Goal: Transaction & Acquisition: Purchase product/service

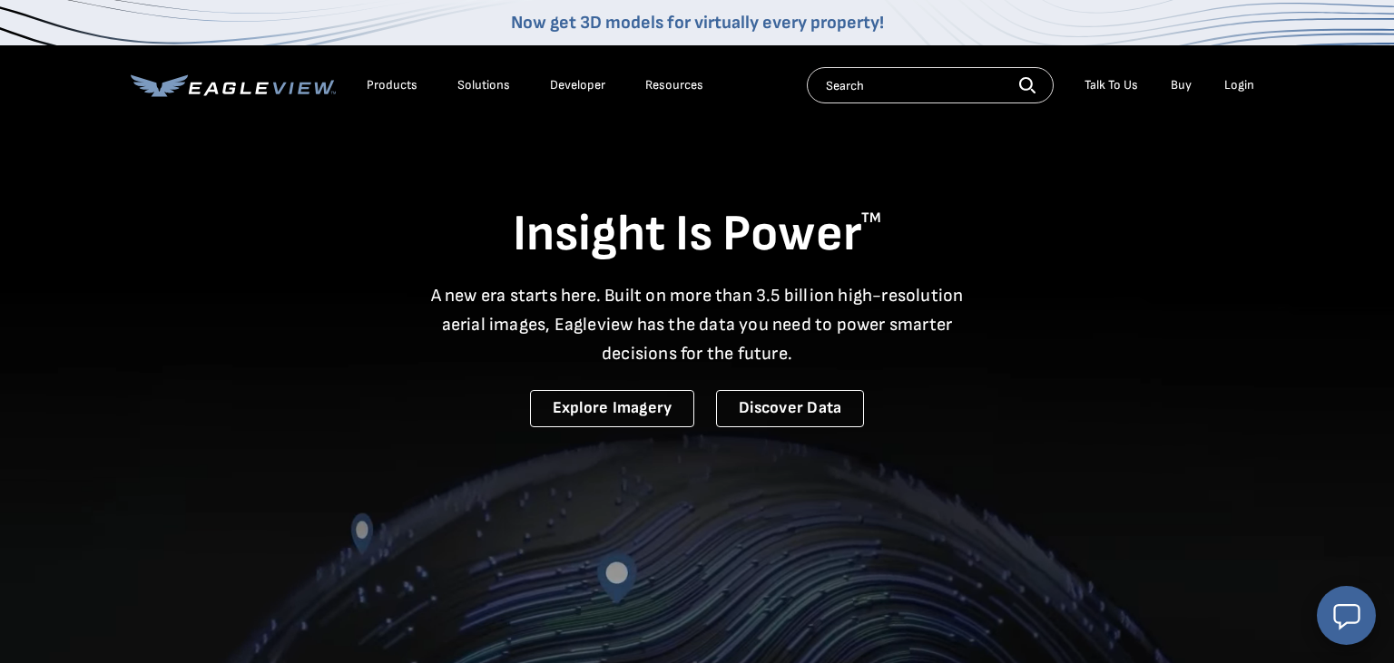
click at [1251, 83] on div "Login" at bounding box center [1239, 85] width 30 height 16
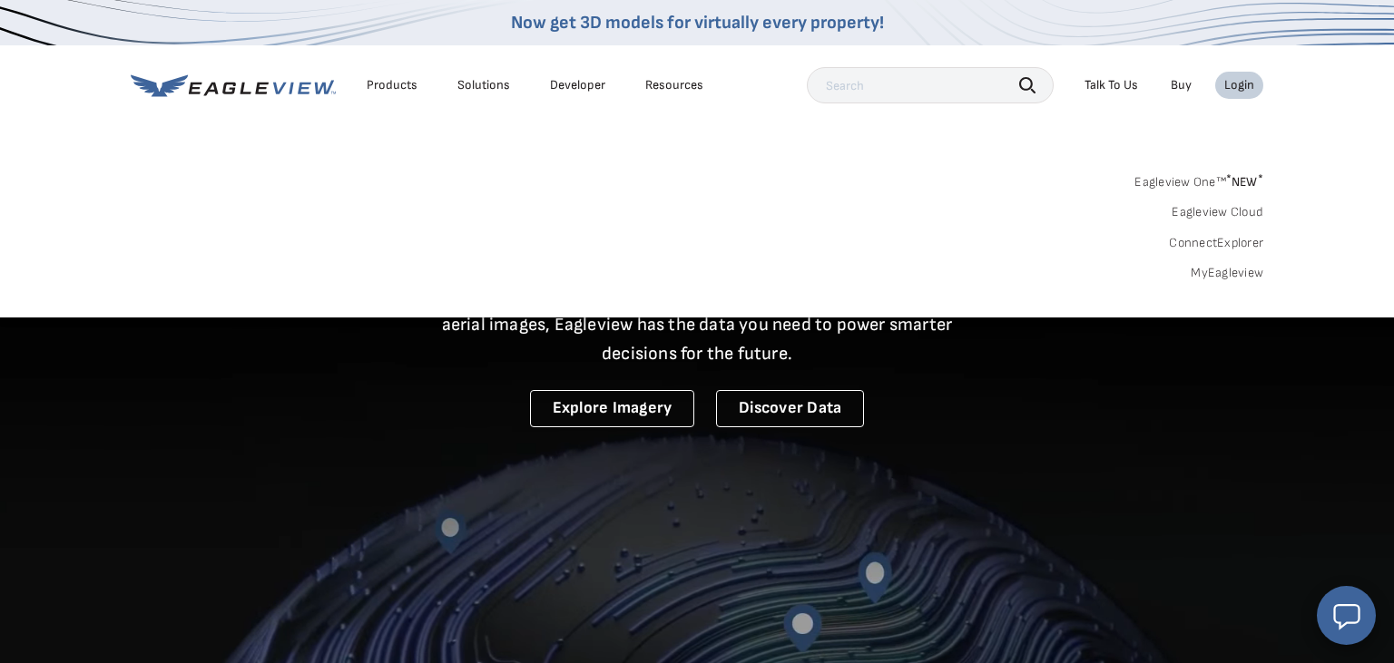
click at [1229, 182] on sup "*" at bounding box center [1228, 179] width 5 height 15
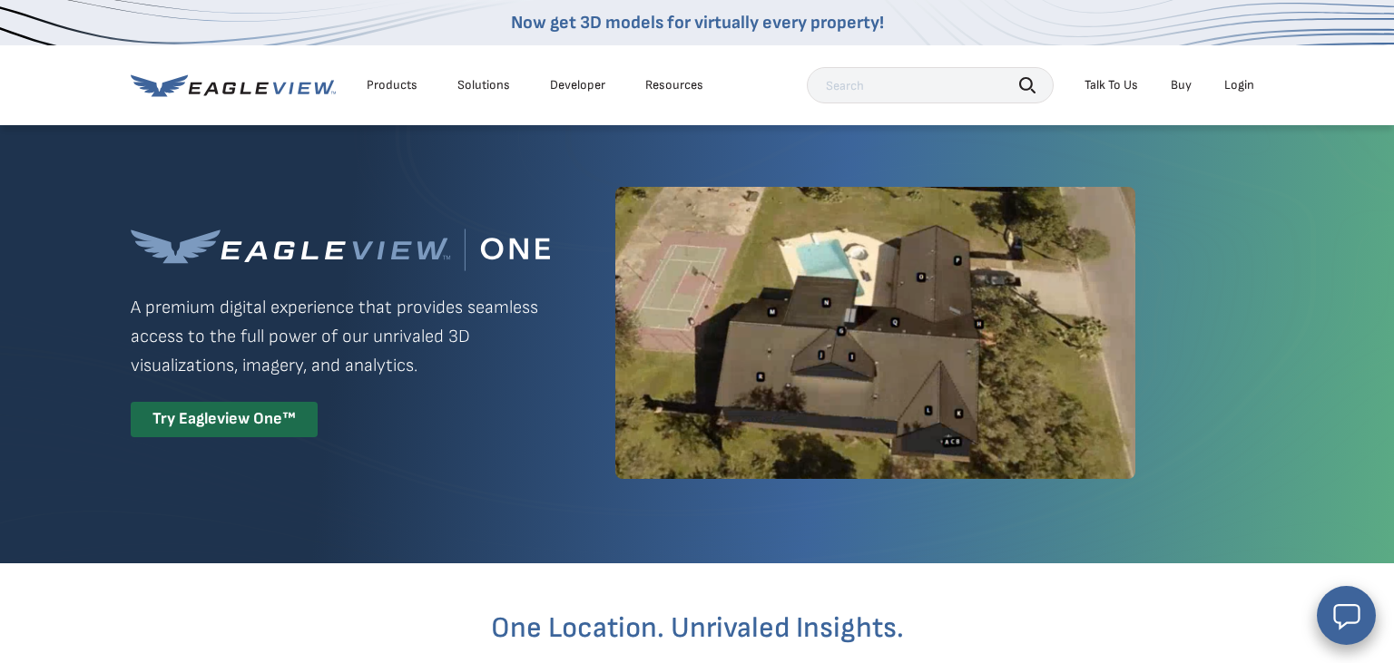
click at [1241, 83] on div "Login" at bounding box center [1239, 85] width 30 height 16
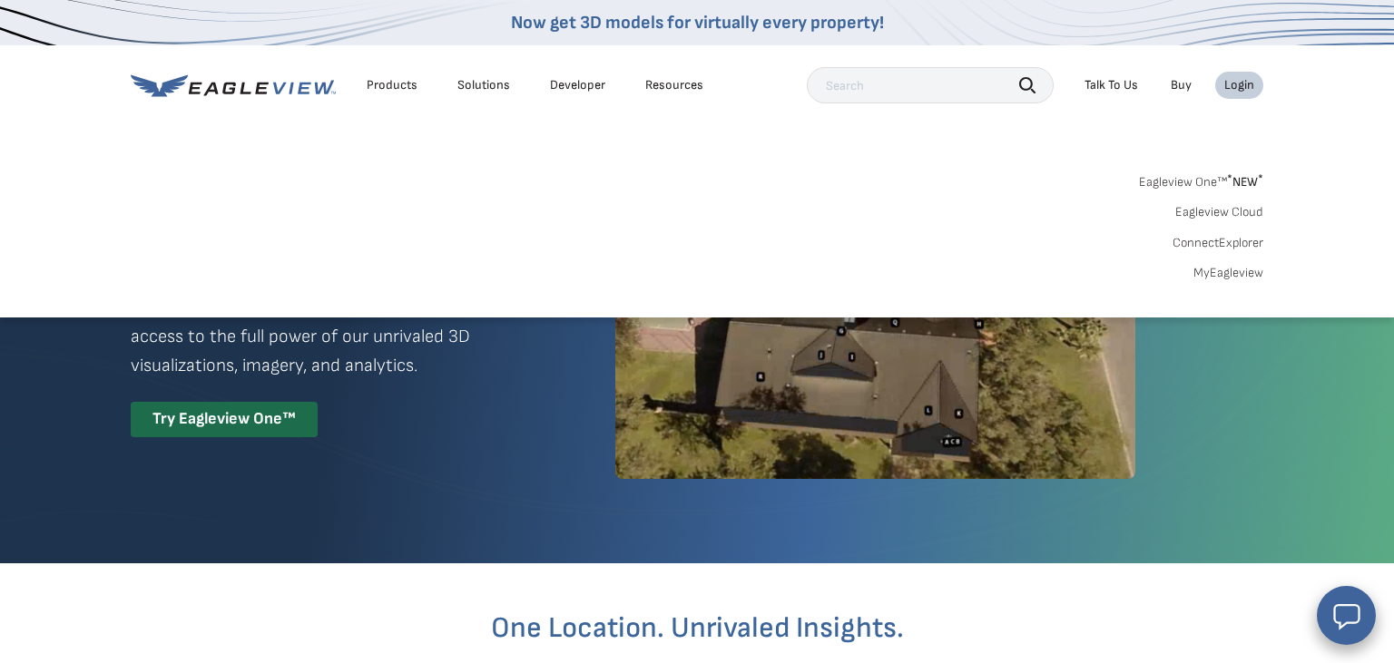
click at [1241, 83] on div "Login" at bounding box center [1239, 85] width 30 height 16
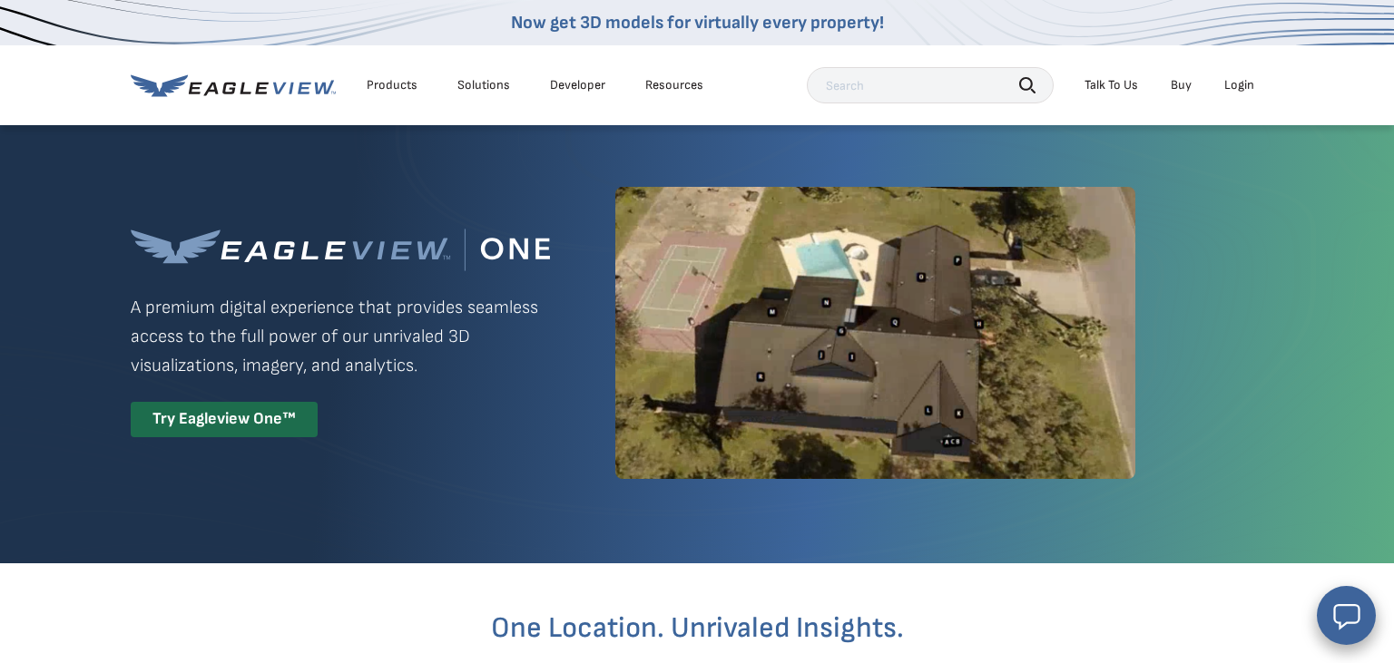
click at [1240, 83] on div "Login" at bounding box center [1239, 85] width 30 height 16
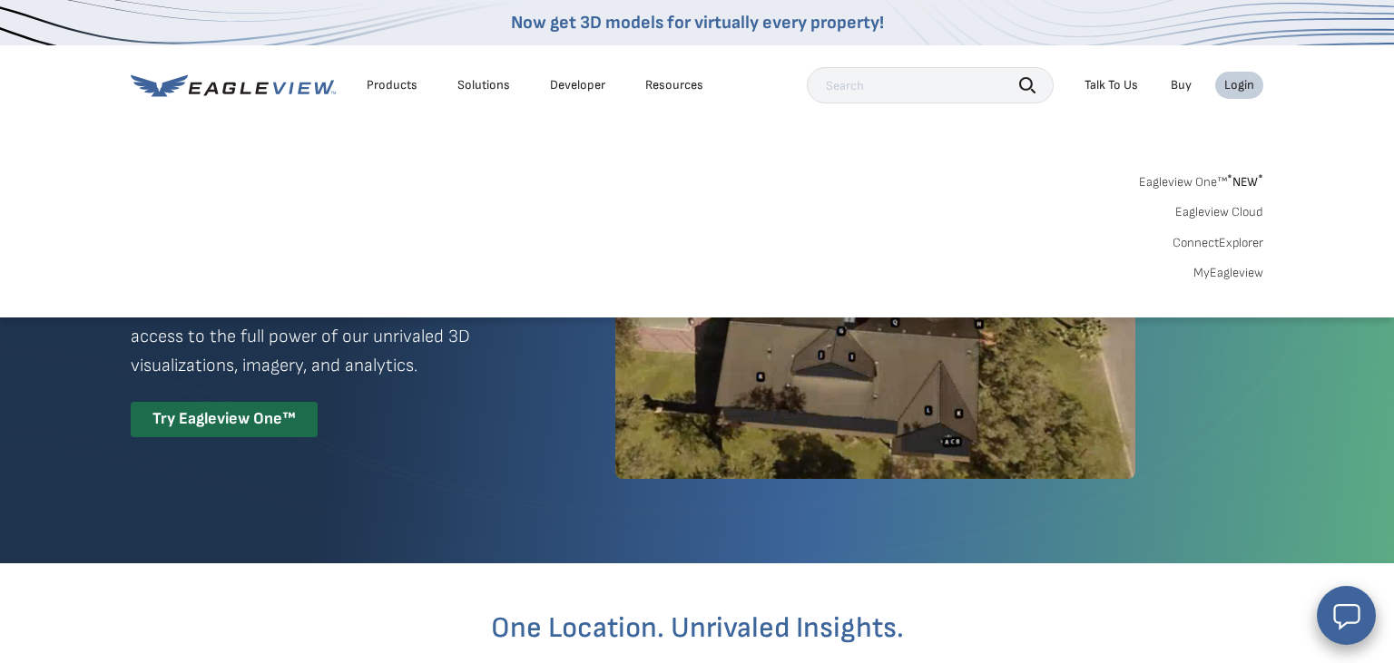
click at [1240, 83] on div "Login" at bounding box center [1239, 85] width 30 height 16
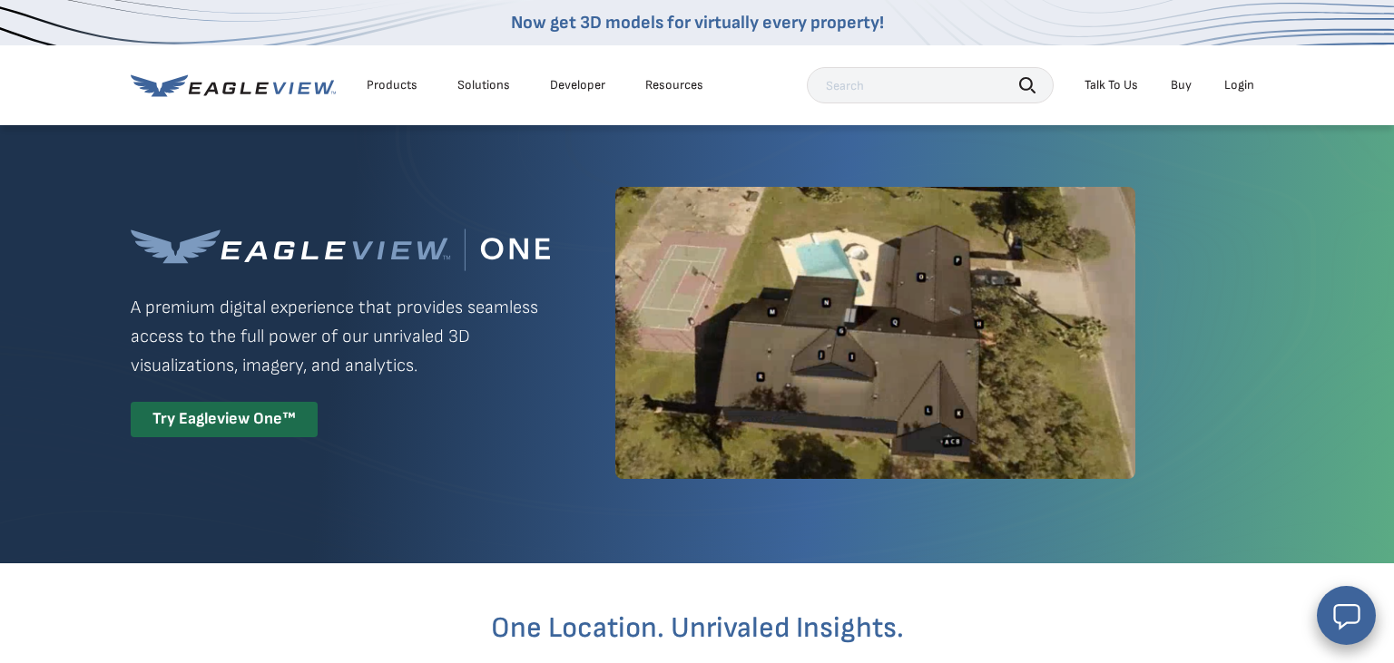
click at [1240, 83] on div "Login" at bounding box center [1239, 85] width 30 height 16
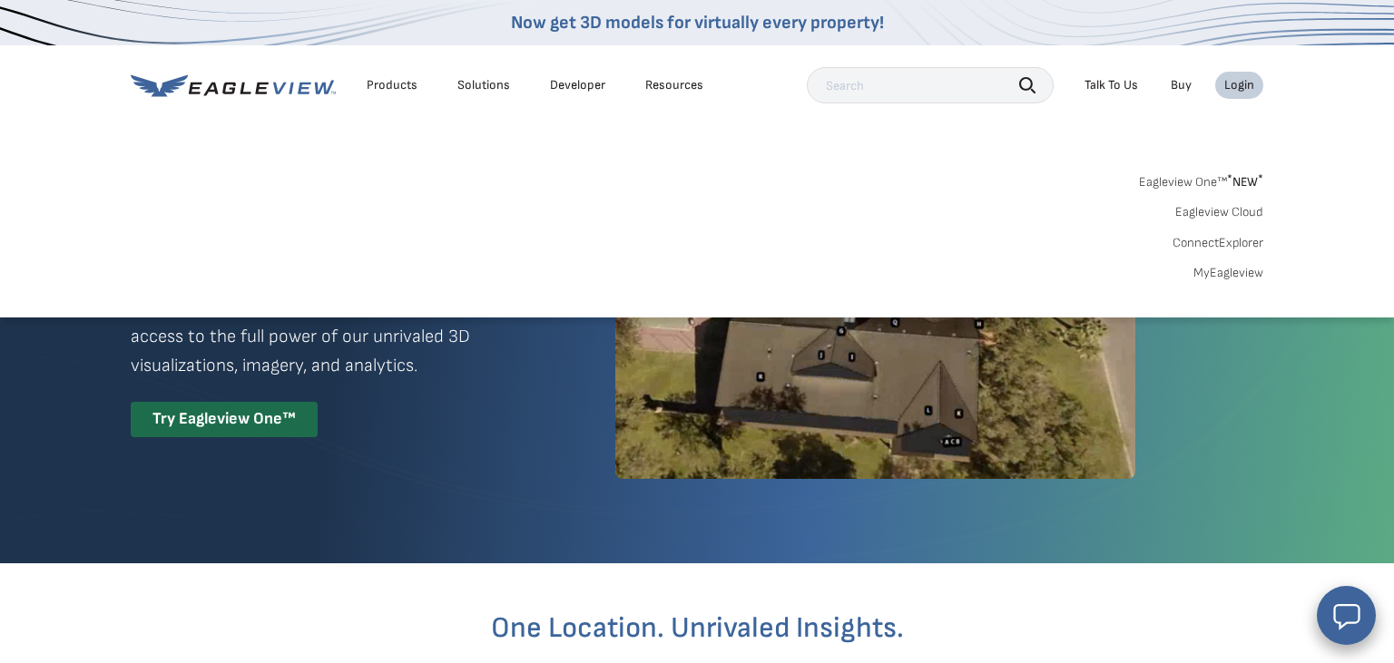
click at [1240, 83] on div "Login" at bounding box center [1239, 85] width 30 height 16
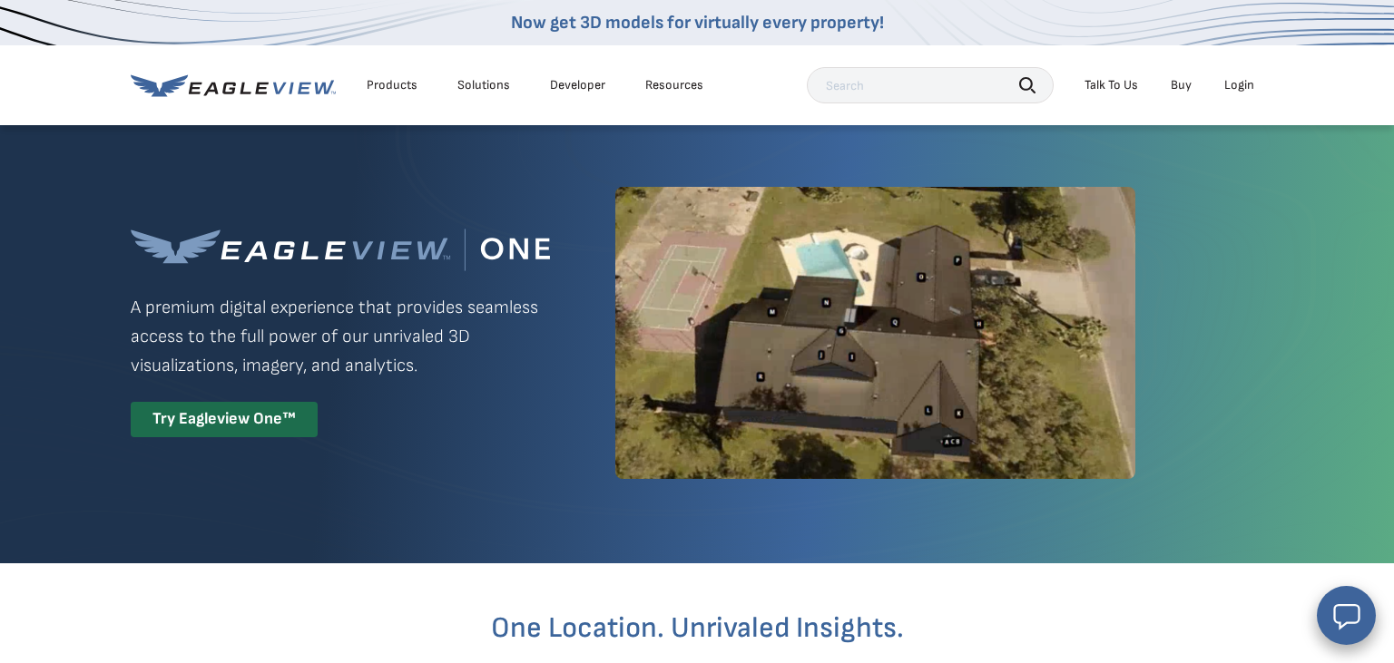
click at [1240, 83] on div "Login" at bounding box center [1239, 85] width 30 height 16
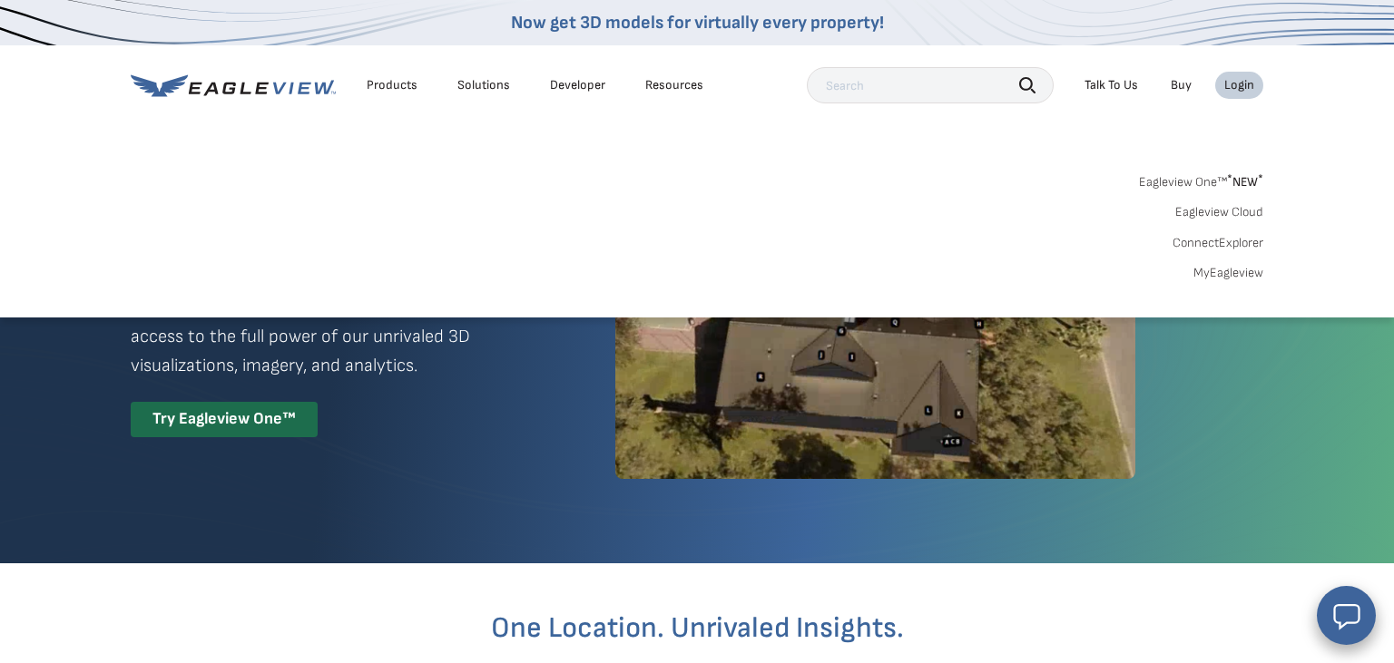
click at [1236, 272] on link "MyEagleview" at bounding box center [1228, 273] width 70 height 16
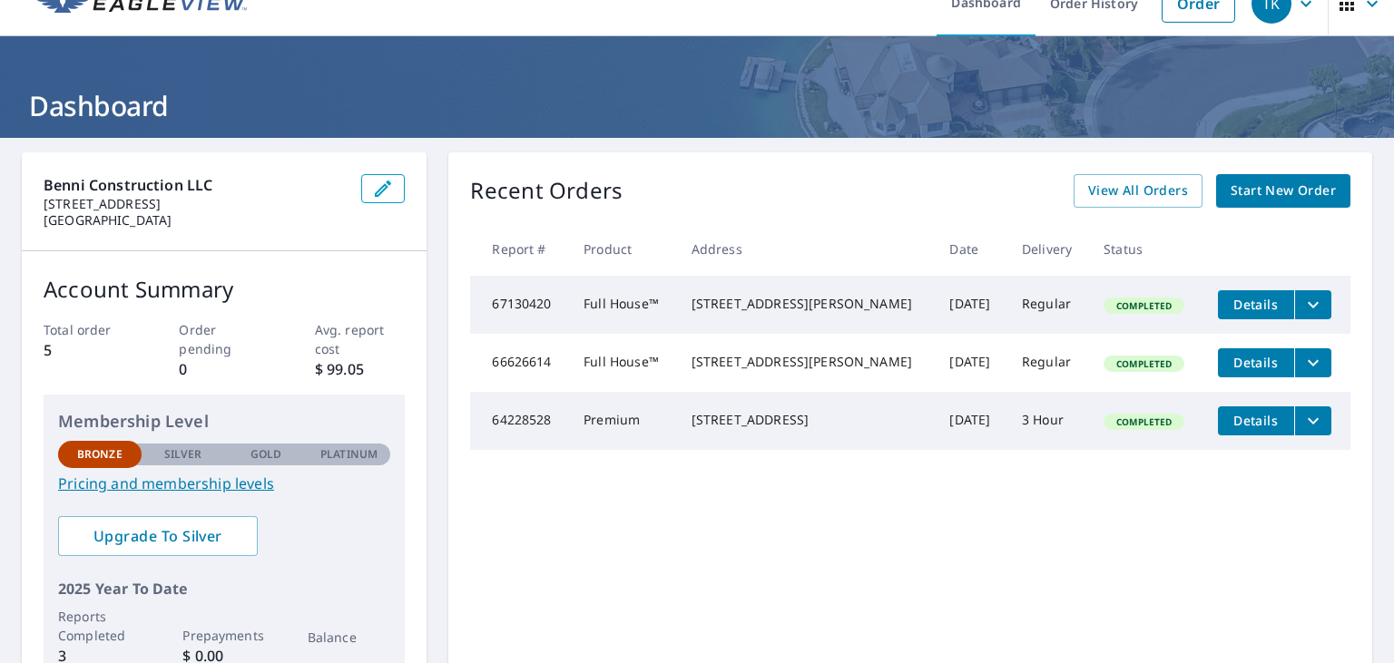
scroll to position [7, 0]
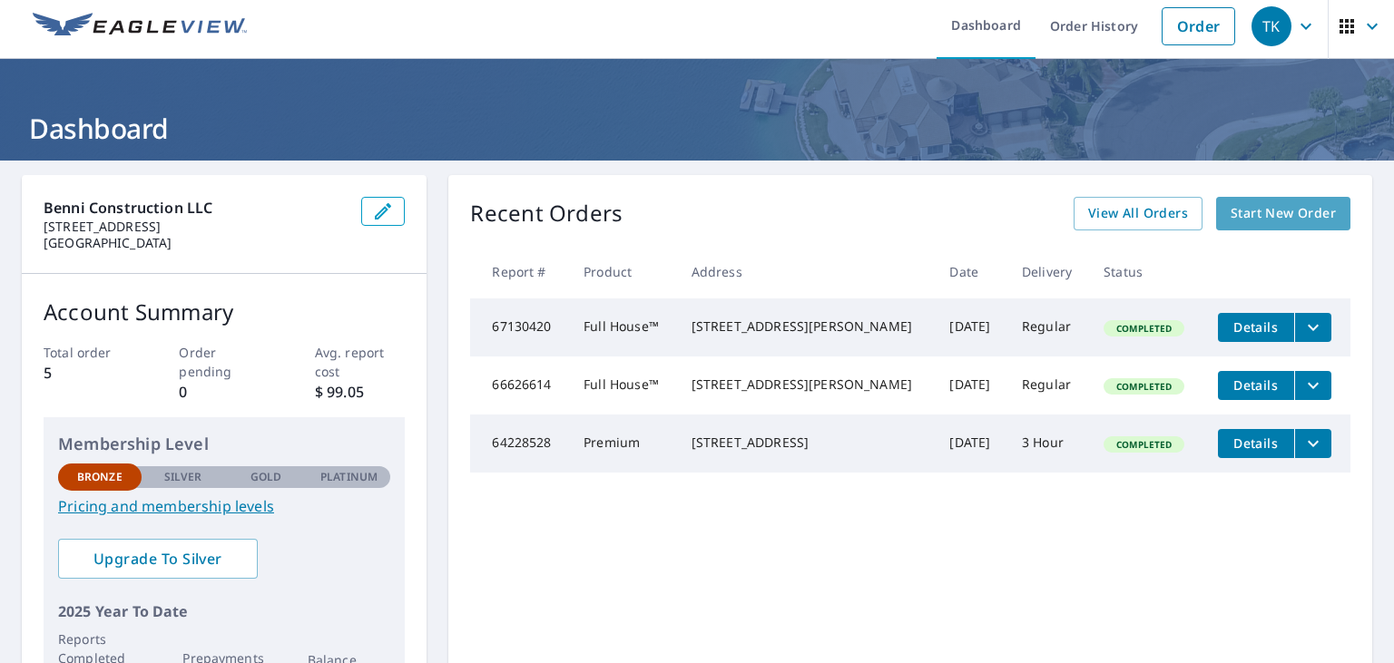
click at [1303, 223] on span "Start New Order" at bounding box center [1283, 213] width 105 height 23
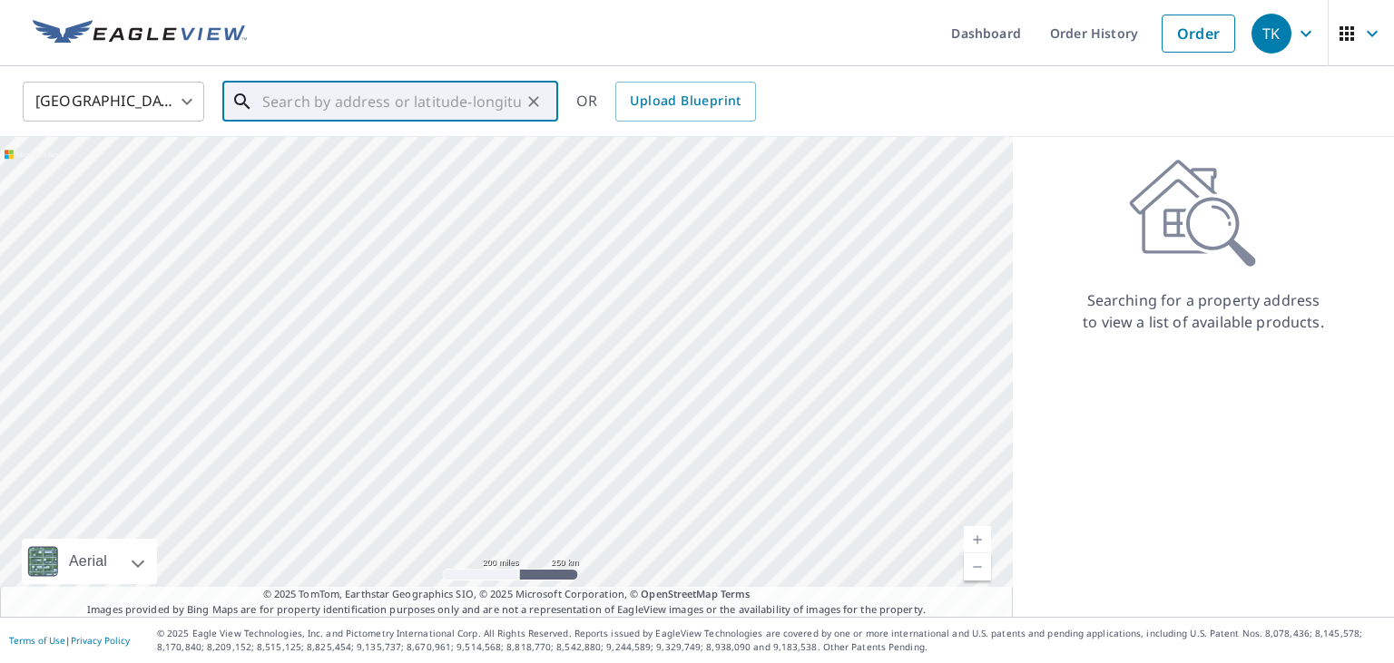
click at [481, 107] on input "text" at bounding box center [391, 101] width 259 height 51
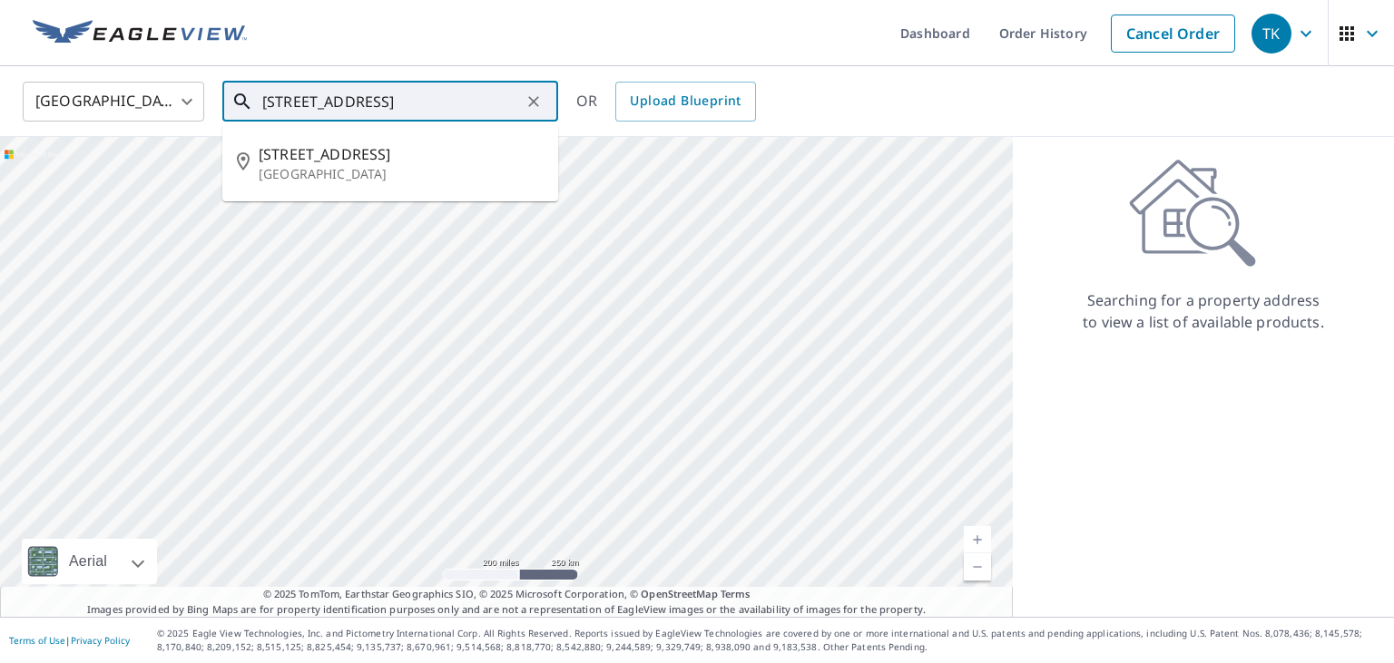
type input "[STREET_ADDRESS]"
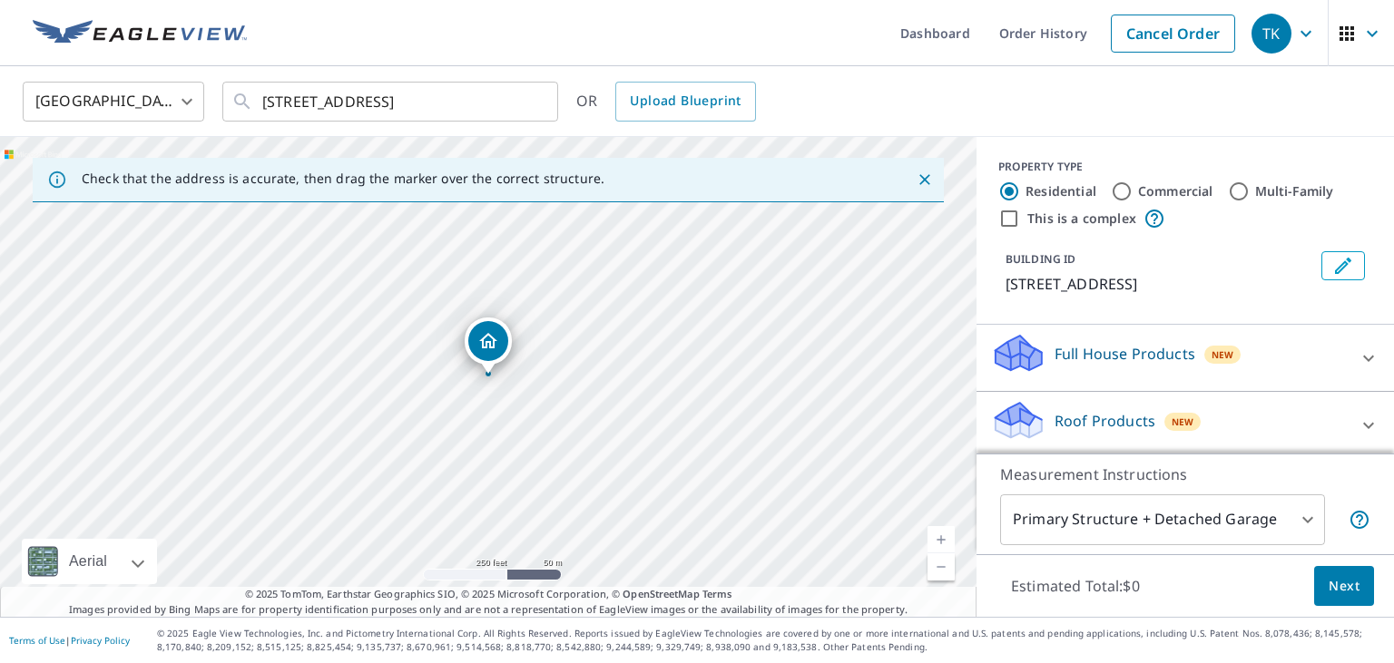
click at [498, 345] on icon "Dropped pin, building 1, Residential property, 8323 Emerald Ln Woodbury, MN 551…" at bounding box center [488, 341] width 22 height 22
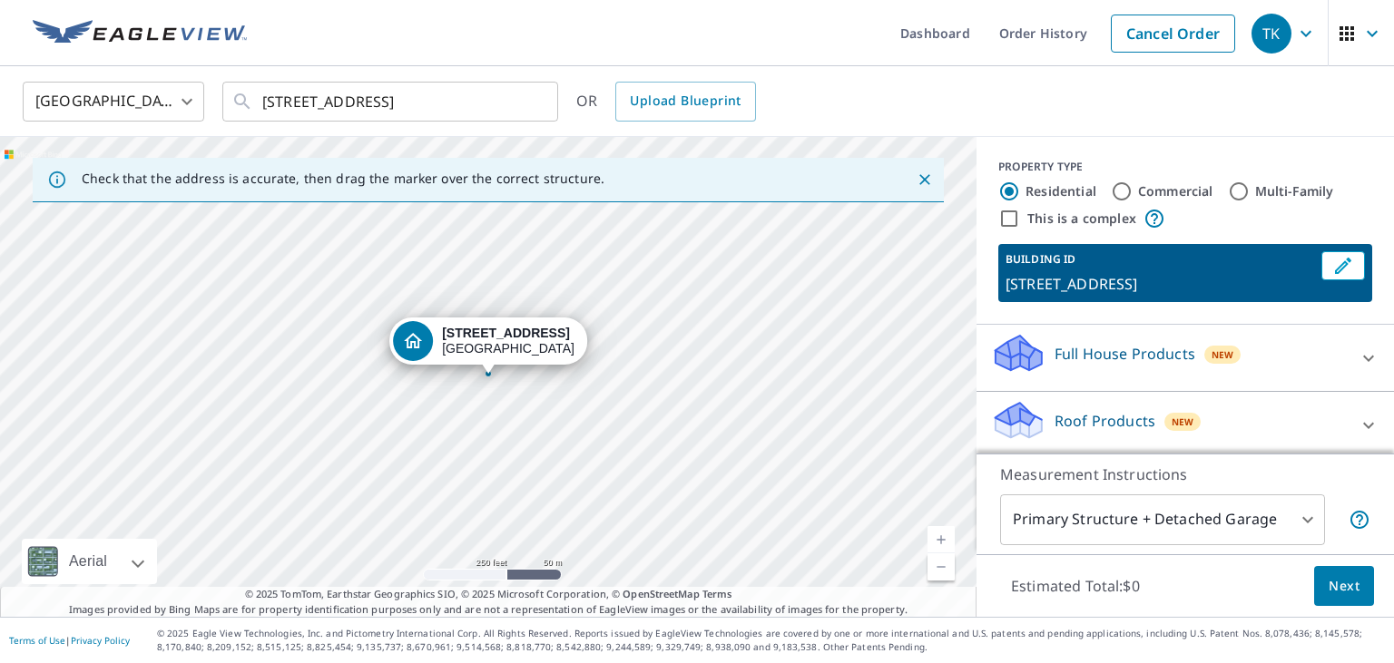
click at [417, 350] on icon "Dropped pin, building 1, Residential property, 8323 Emerald Ln Woodbury, MN 551…" at bounding box center [413, 341] width 22 height 22
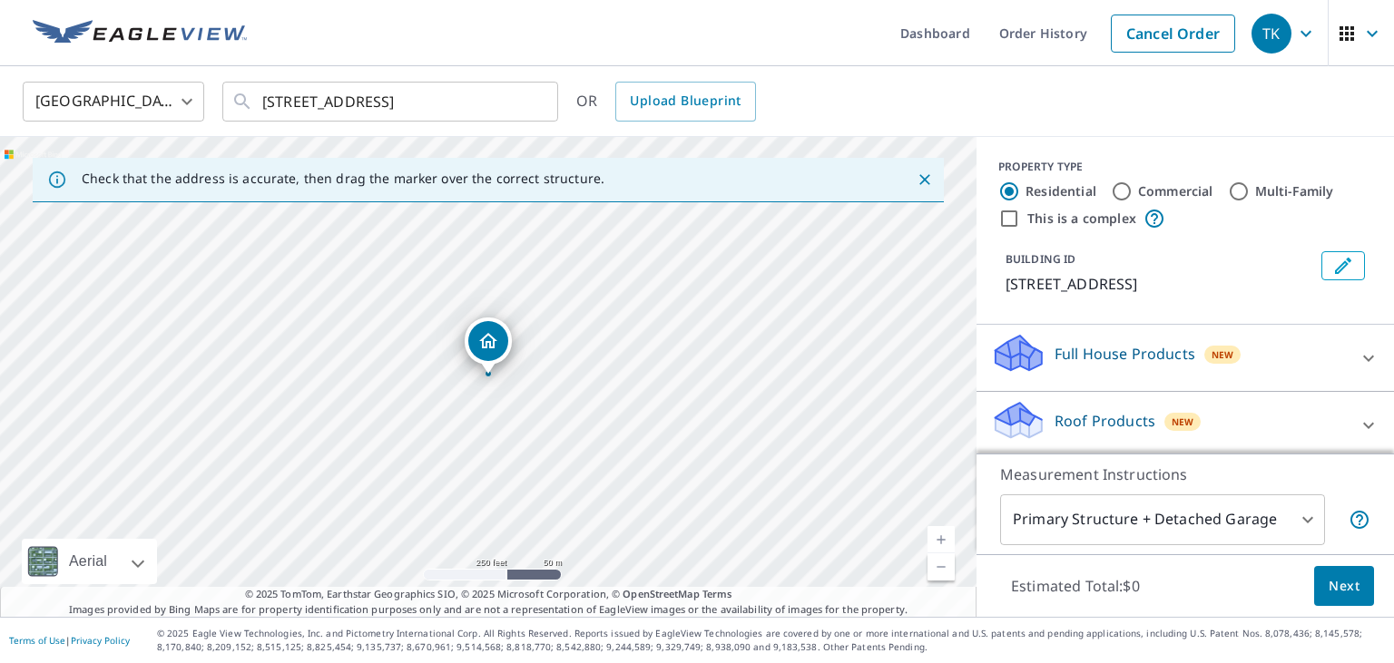
click at [417, 350] on div "[STREET_ADDRESS]" at bounding box center [488, 377] width 976 height 480
click at [1360, 367] on icon at bounding box center [1369, 359] width 22 height 22
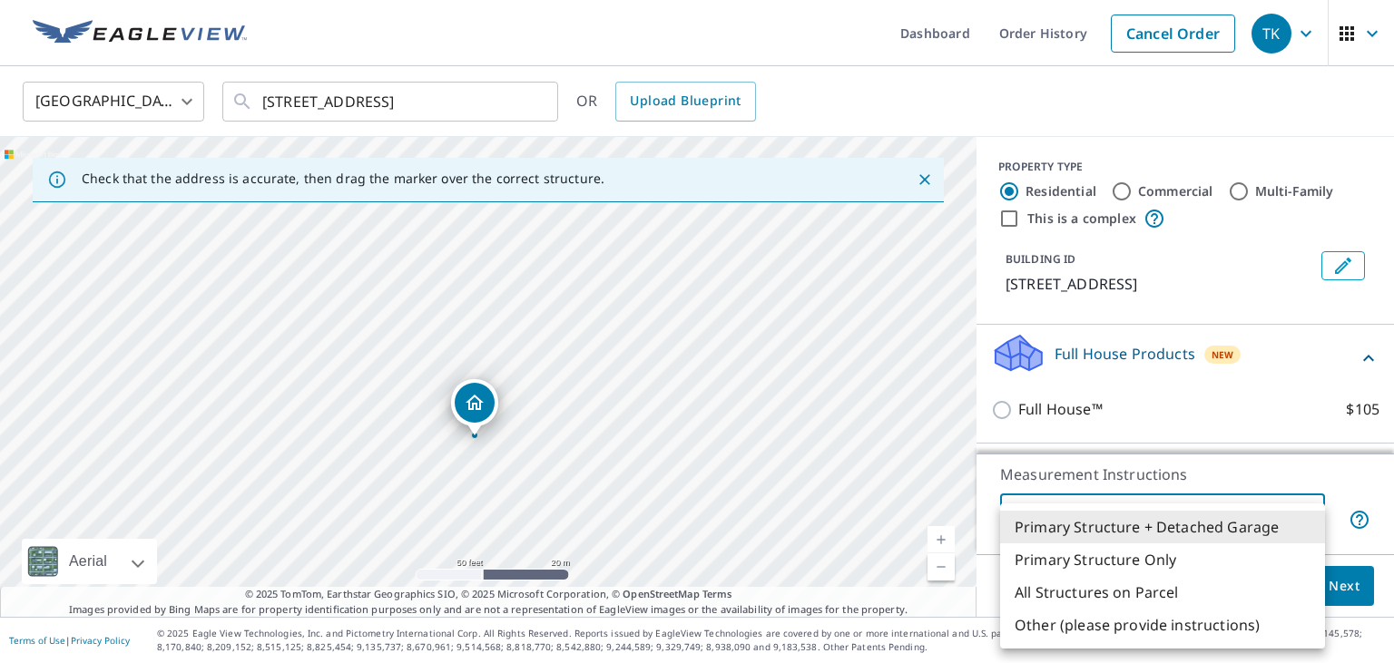
click at [1285, 514] on body "TK TK Dashboard Order History Cancel Order TK [GEOGRAPHIC_DATA] [GEOGRAPHIC_DAT…" at bounding box center [697, 331] width 1394 height 663
click at [1145, 564] on li "Primary Structure Only" at bounding box center [1162, 560] width 325 height 33
type input "2"
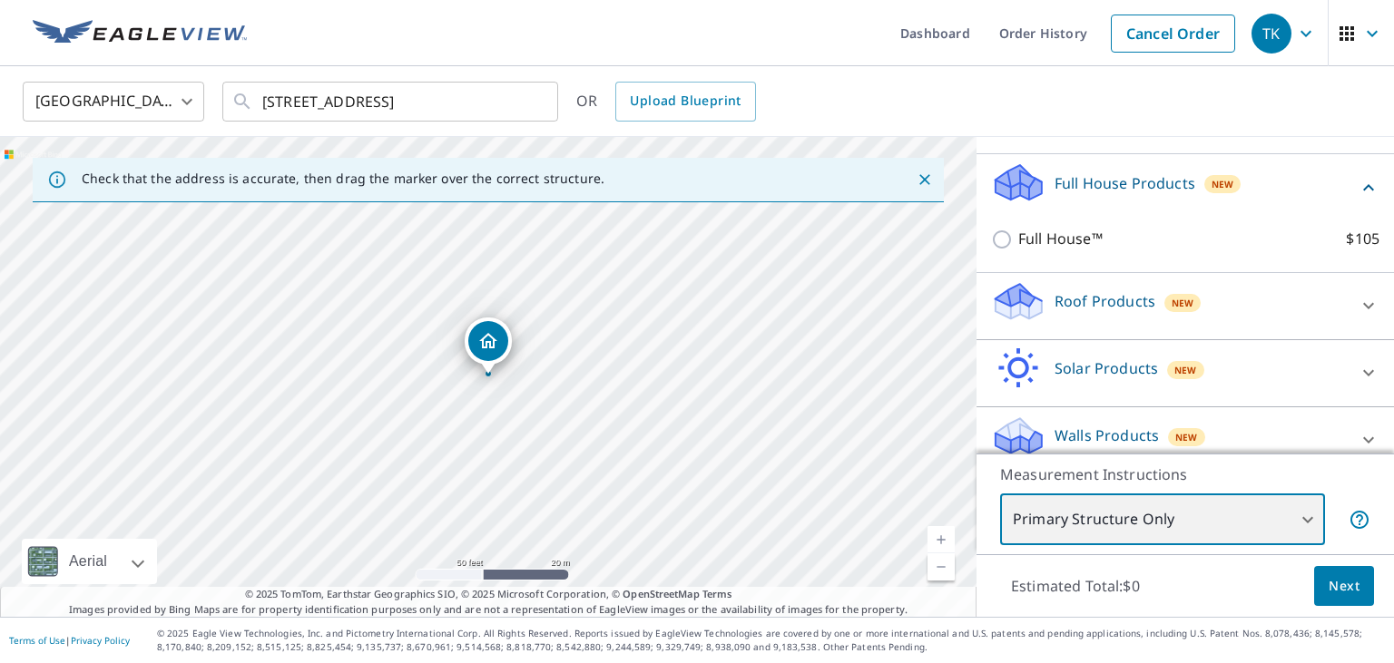
scroll to position [164, 0]
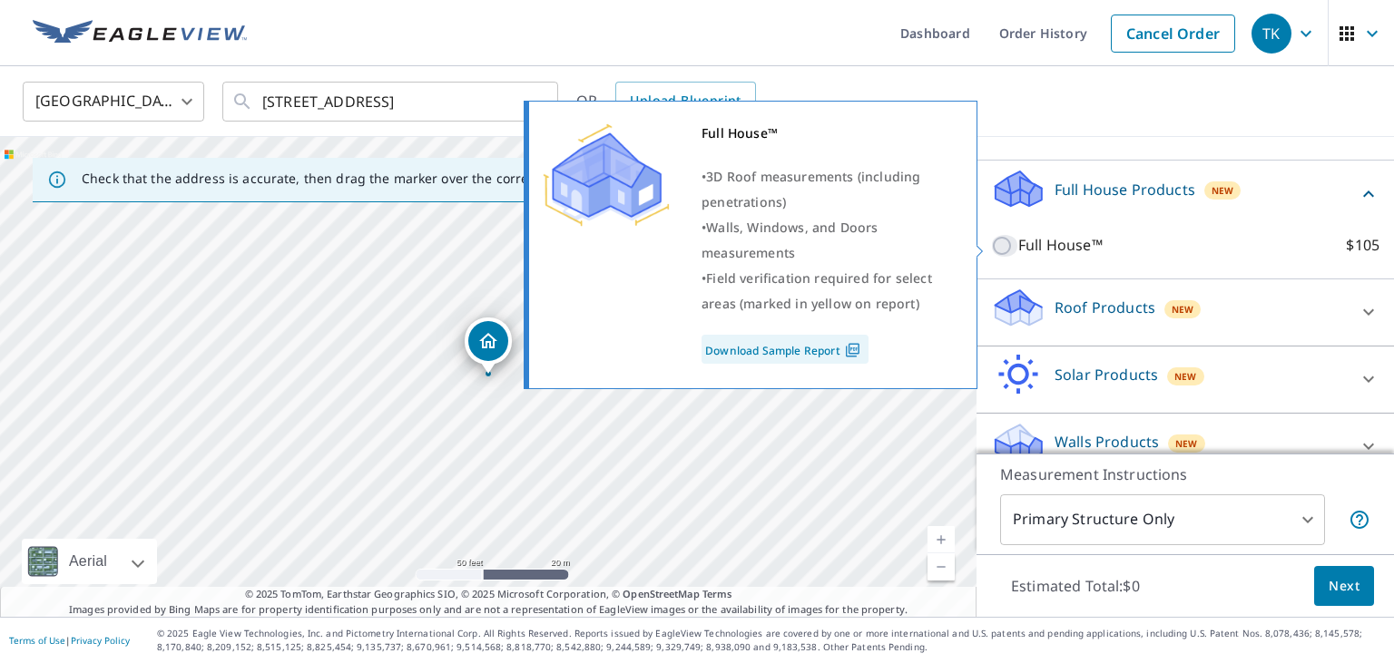
click at [1000, 242] on input "Full House™ $105" at bounding box center [1004, 246] width 27 height 22
checkbox input "true"
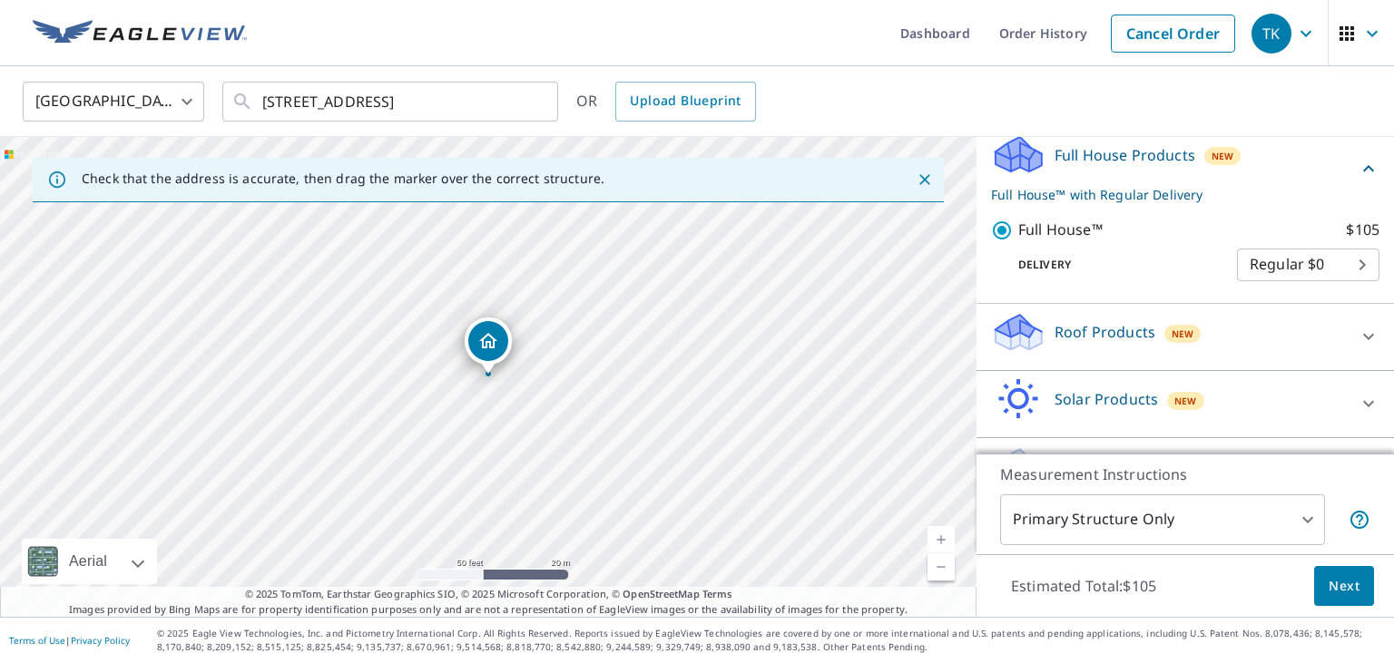
scroll to position [250, 0]
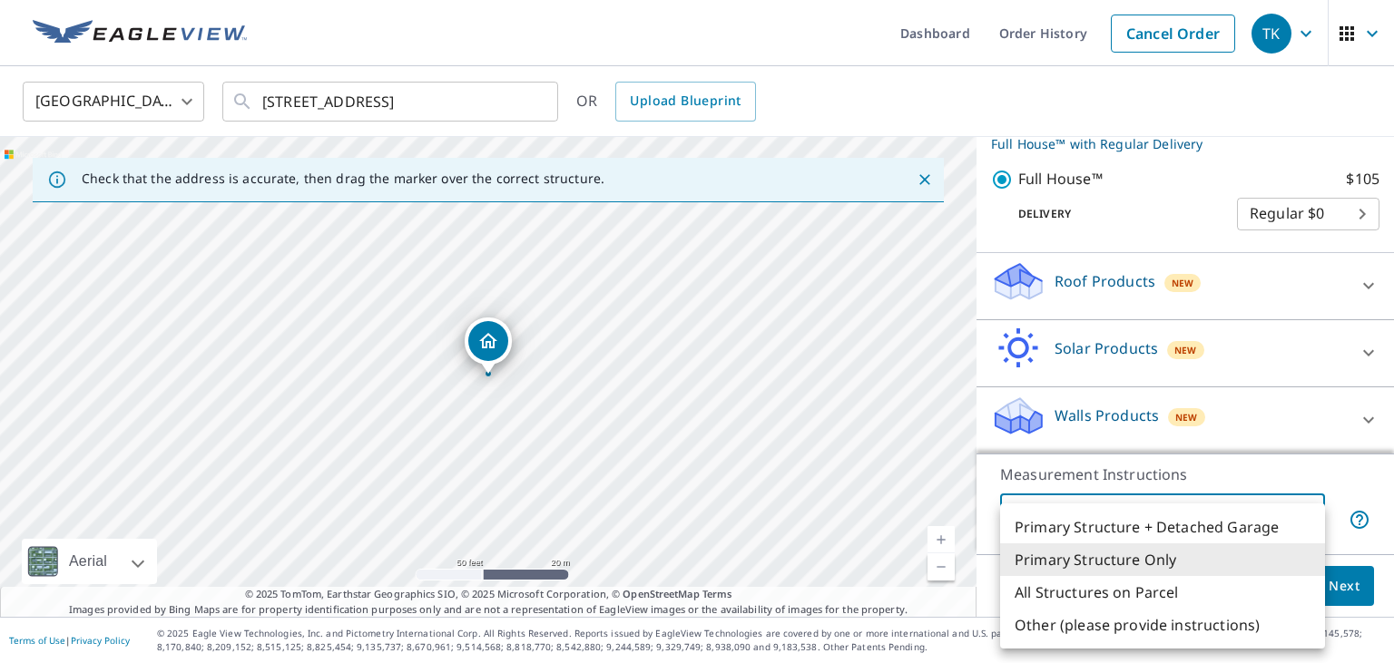
click at [1310, 514] on body "TK TK Dashboard Order History Cancel Order TK [GEOGRAPHIC_DATA] [GEOGRAPHIC_DAT…" at bounding box center [697, 331] width 1394 height 663
click at [1367, 492] on div at bounding box center [697, 331] width 1394 height 663
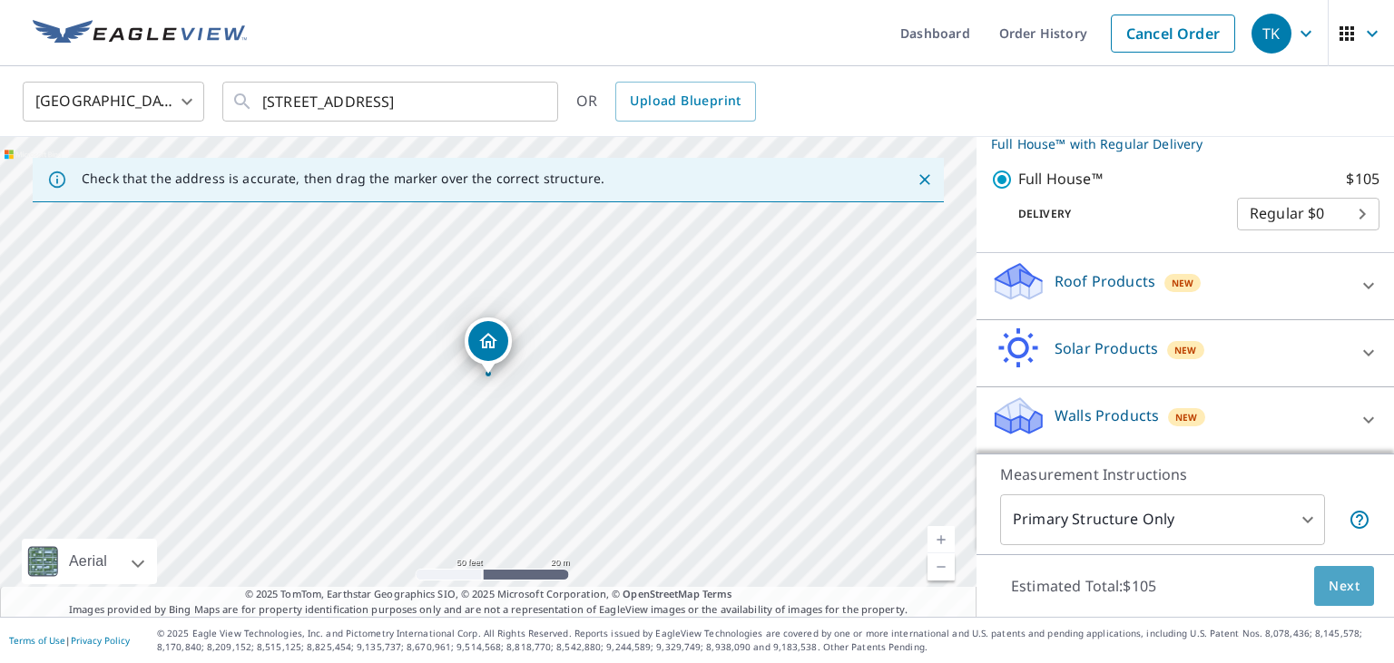
click at [1362, 583] on button "Next" at bounding box center [1344, 586] width 60 height 41
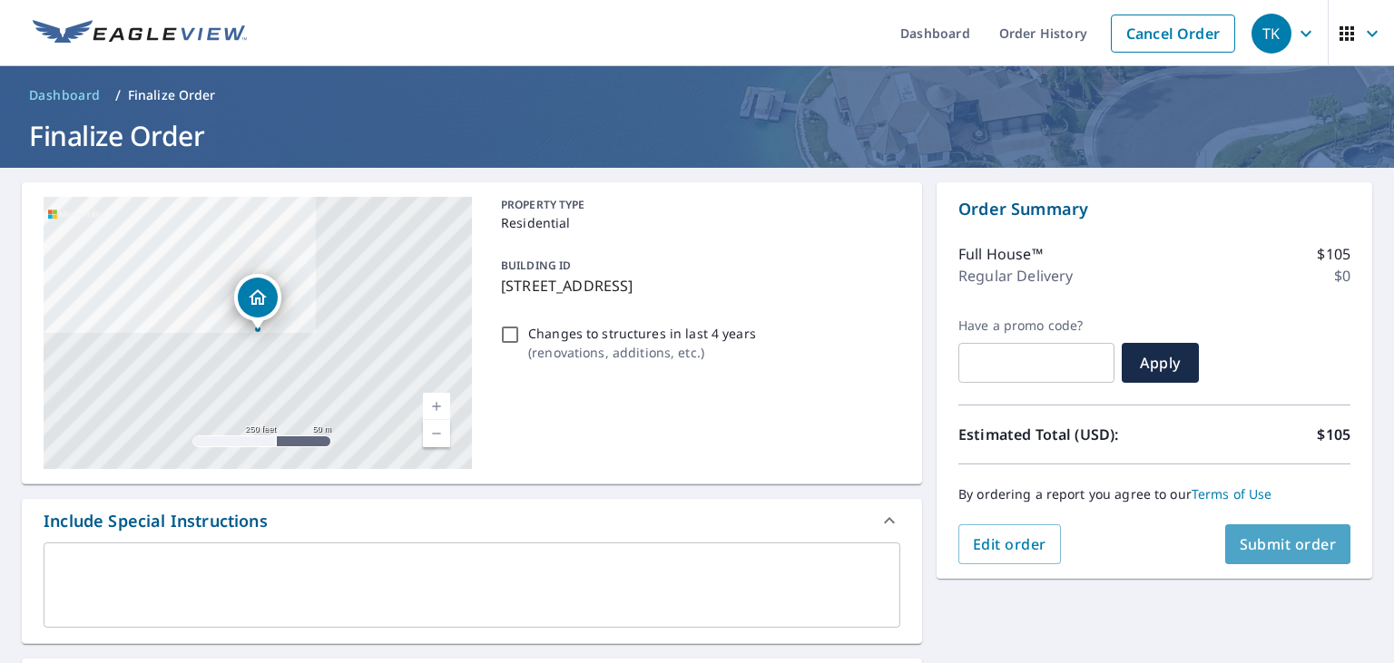
click at [1326, 561] on button "Submit order" at bounding box center [1288, 545] width 126 height 40
